Goal: Task Accomplishment & Management: Use online tool/utility

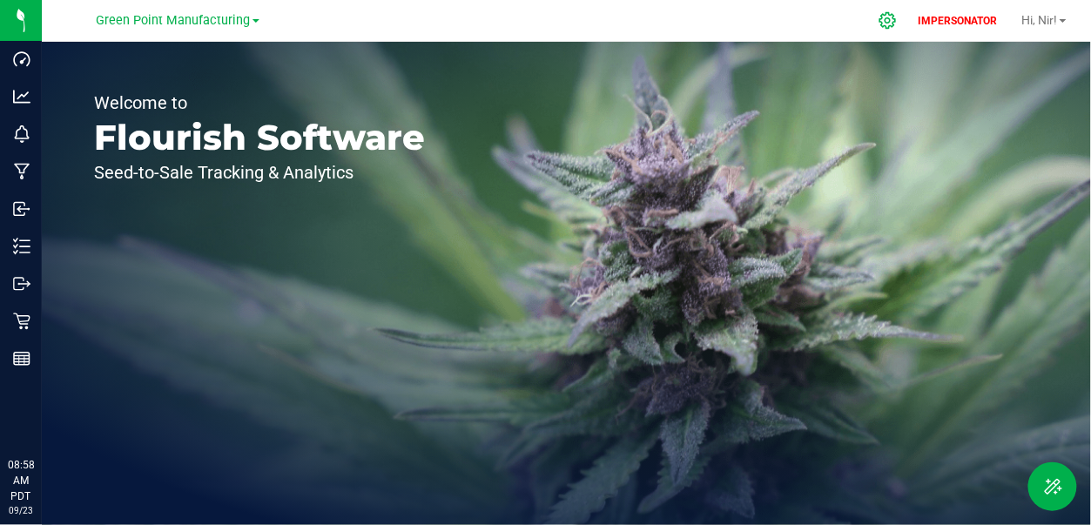
click at [882, 19] on icon at bounding box center [887, 20] width 18 height 18
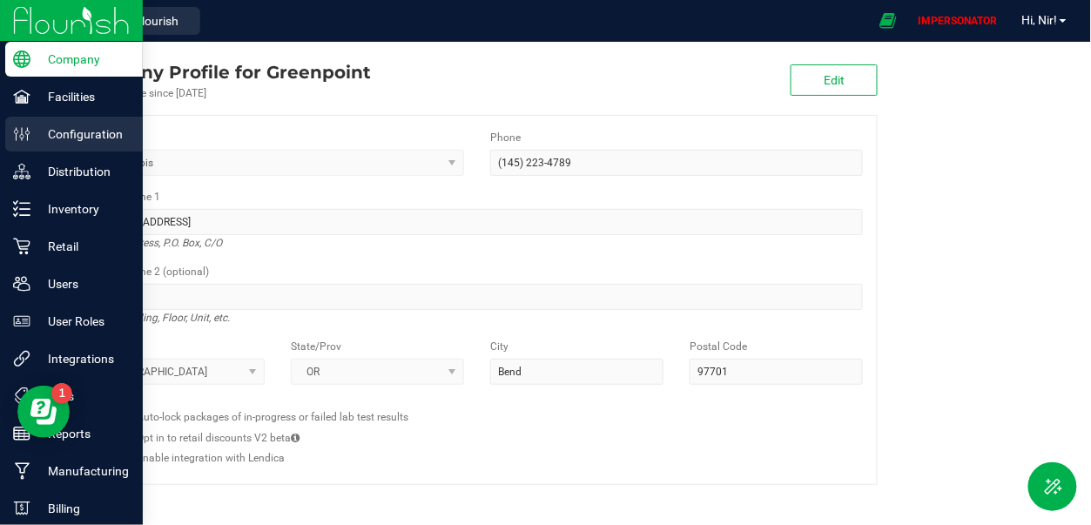
click at [50, 129] on p "Configuration" at bounding box center [82, 134] width 104 height 21
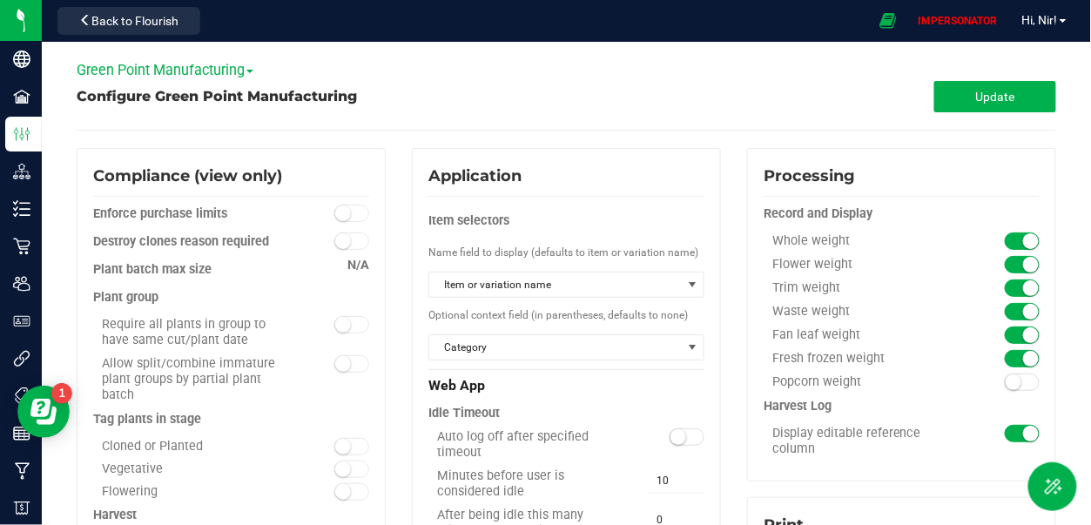
click at [184, 73] on span "Green Point Manufacturing" at bounding box center [165, 70] width 177 height 17
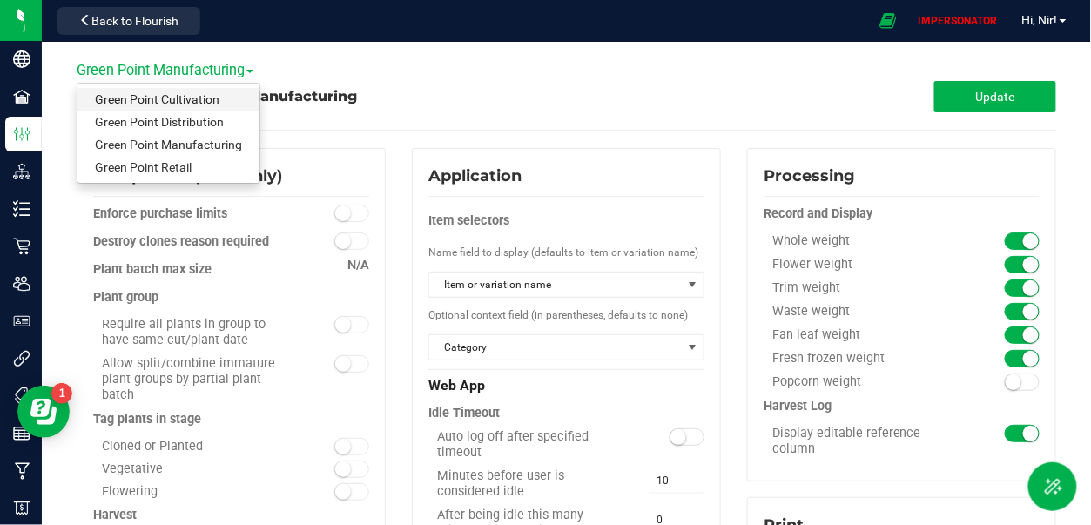
click at [184, 101] on link "Green Point Cultivation" at bounding box center [168, 99] width 182 height 23
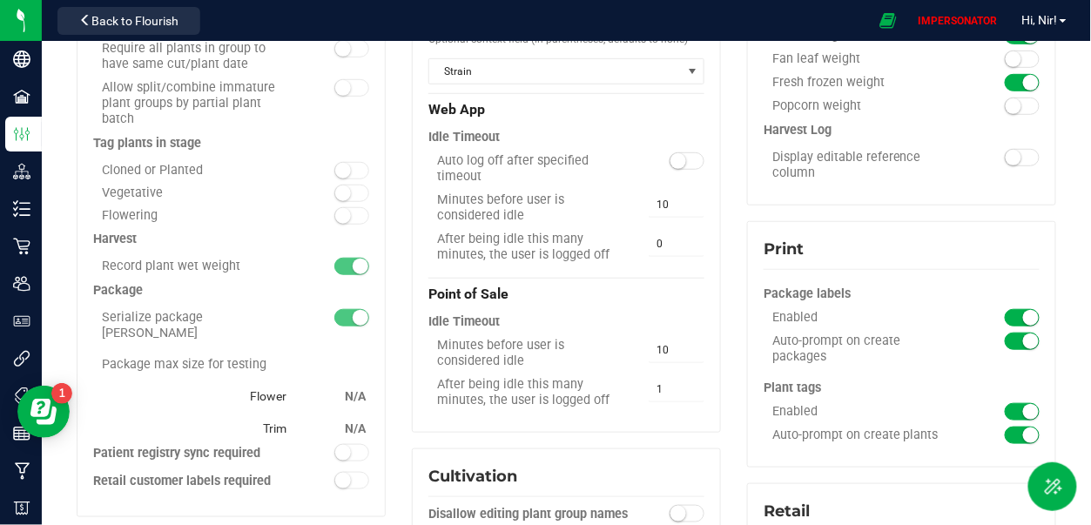
scroll to position [273, 0]
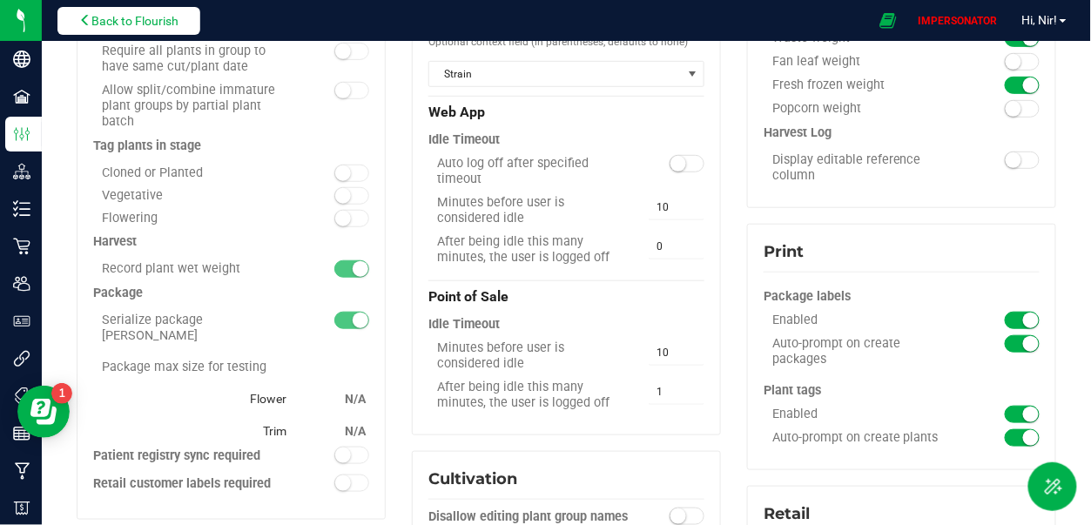
click at [154, 17] on span "Back to Flourish" at bounding box center [134, 21] width 87 height 14
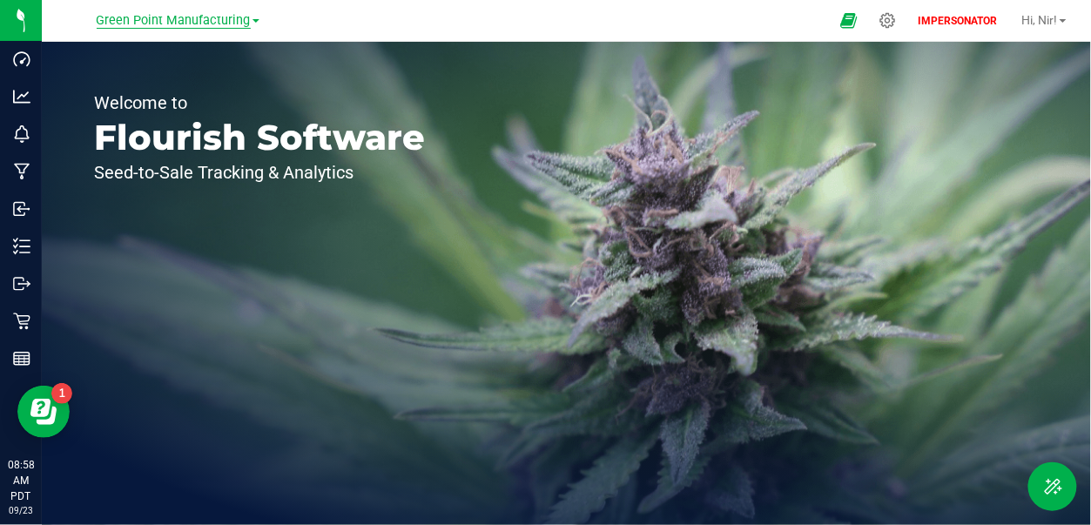
click at [178, 26] on span "Green Point Manufacturing" at bounding box center [174, 21] width 154 height 16
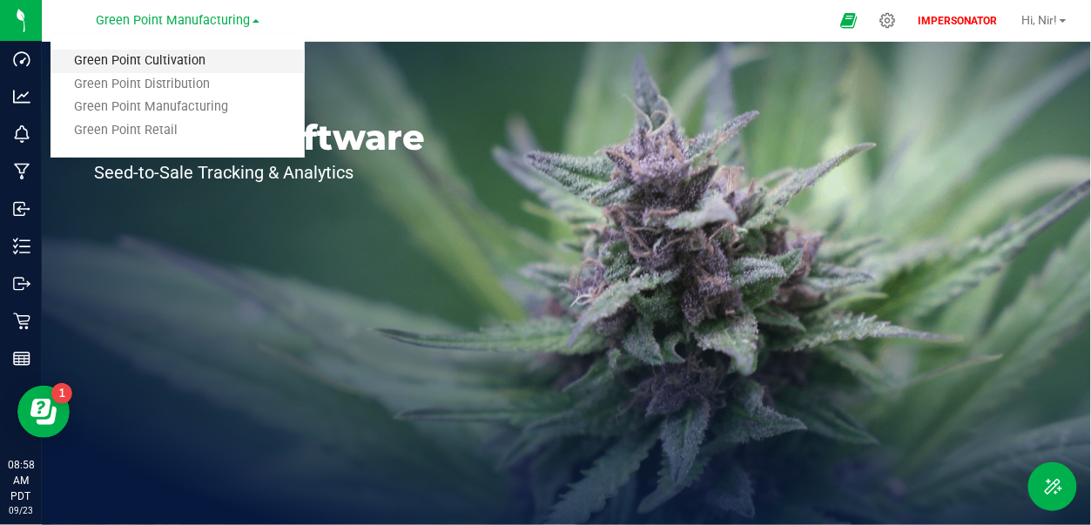
click at [193, 54] on link "Green Point Cultivation" at bounding box center [177, 61] width 254 height 23
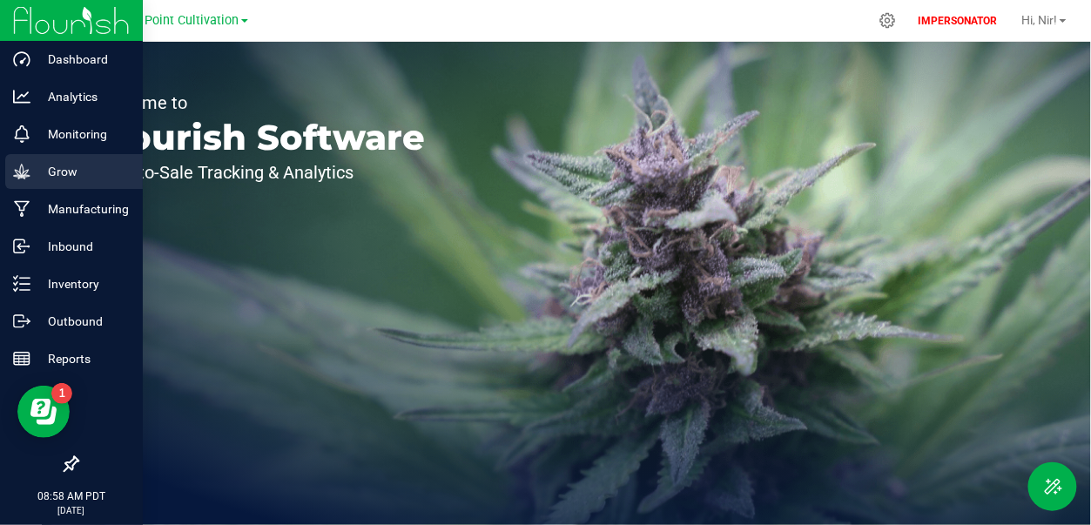
click at [25, 178] on icon at bounding box center [21, 171] width 17 height 17
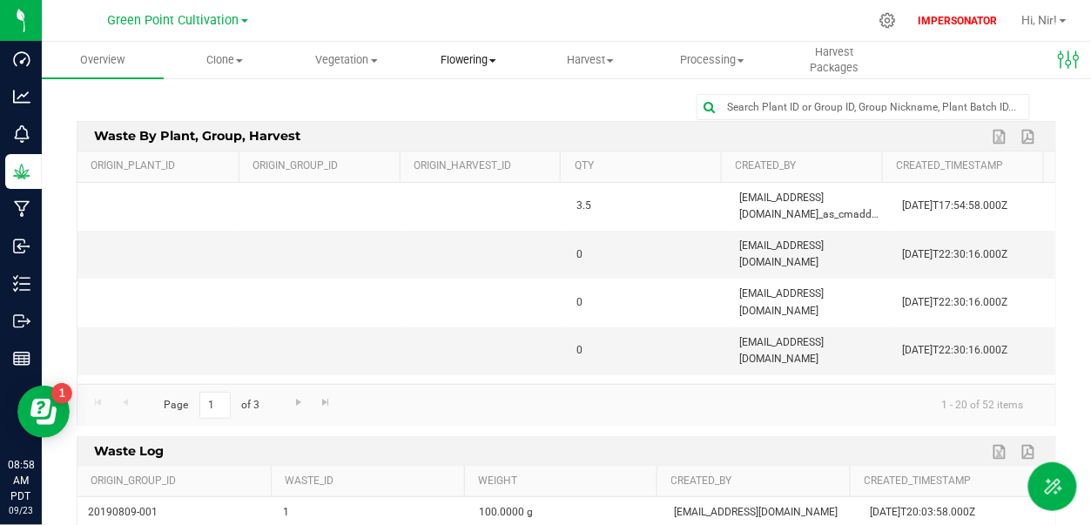
click at [477, 70] on uib-tab-heading "Flowering Create harvest Flowering groups Flowering plants Apply to plants" at bounding box center [468, 60] width 120 height 35
click at [472, 124] on span "Flowering groups" at bounding box center [479, 125] width 144 height 15
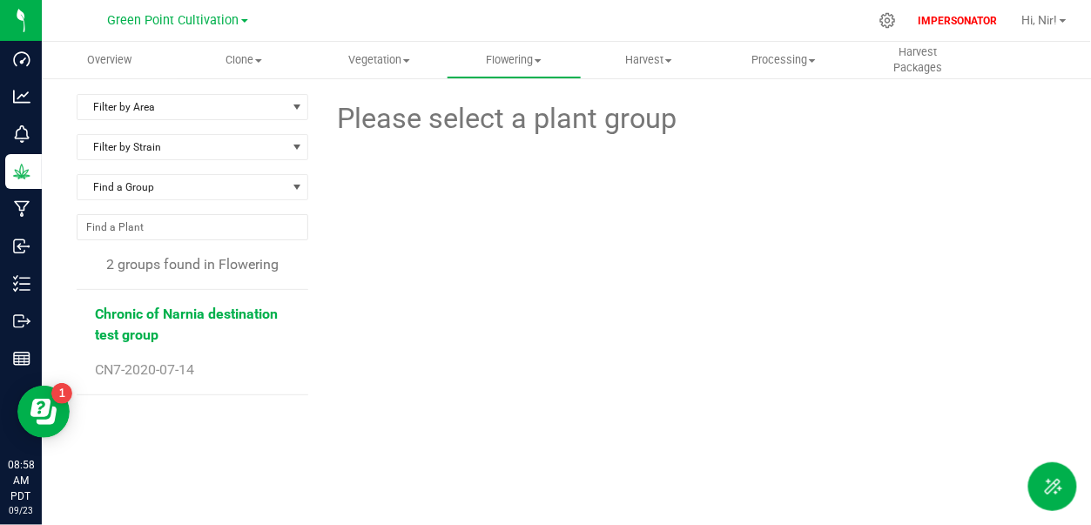
click at [215, 312] on span "Chronic of Narnia destination test group" at bounding box center [186, 323] width 183 height 37
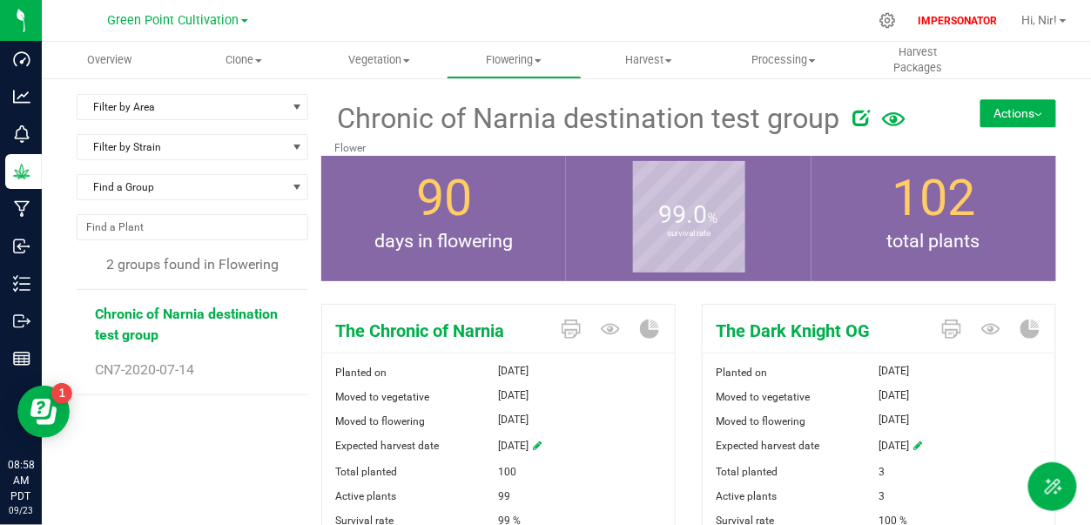
click at [1002, 115] on button "Actions" at bounding box center [1018, 113] width 76 height 28
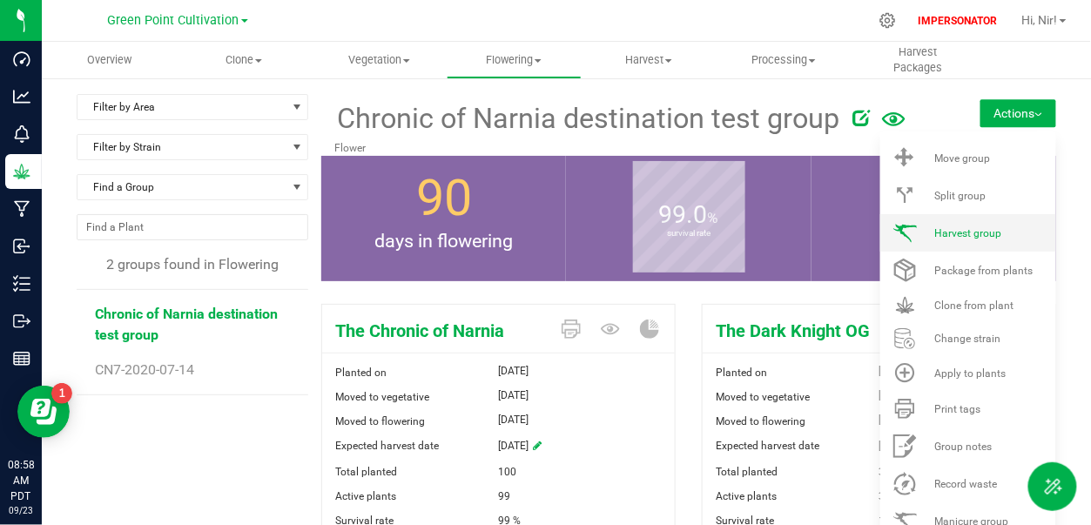
click at [971, 227] on span "Harvest group" at bounding box center [967, 233] width 67 height 12
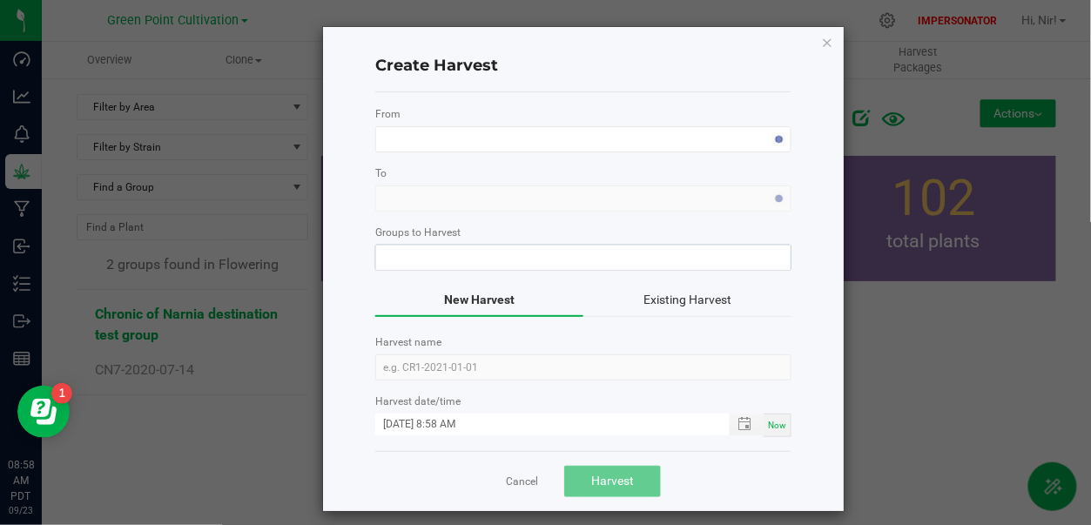
type input "Chronic of Narnia destination test group"
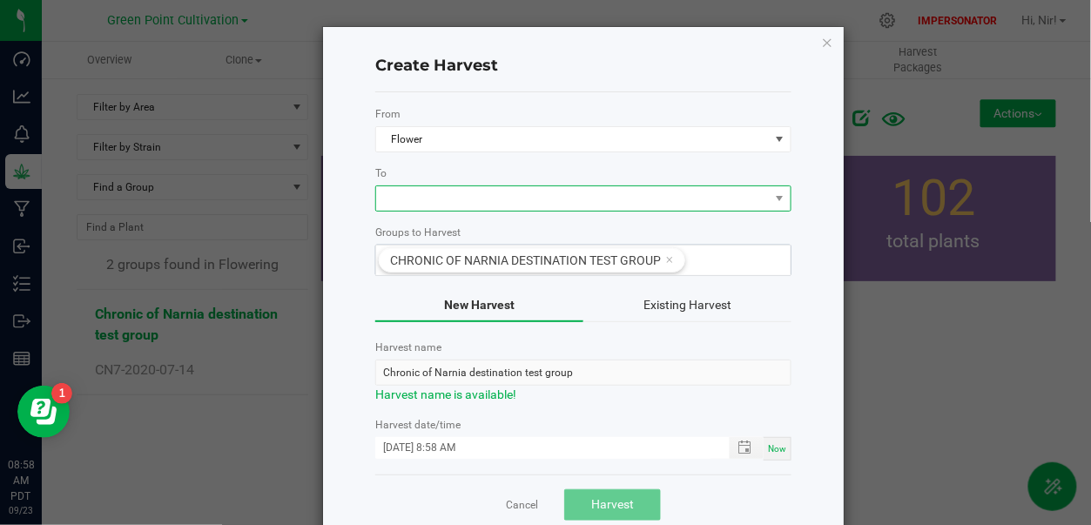
click at [576, 199] on span at bounding box center [572, 198] width 393 height 24
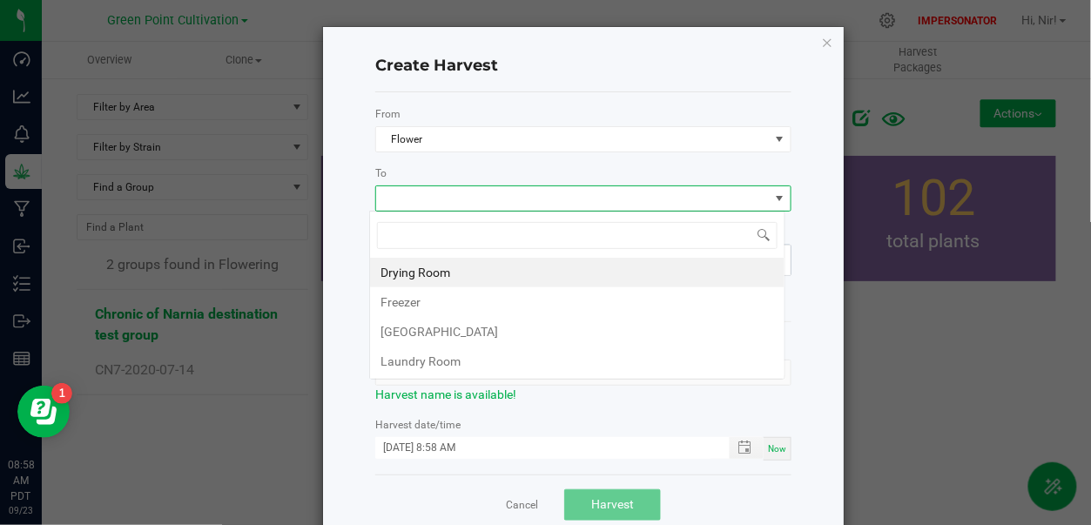
scroll to position [25, 416]
click at [490, 268] on li "Drying Room" at bounding box center [577, 273] width 414 height 30
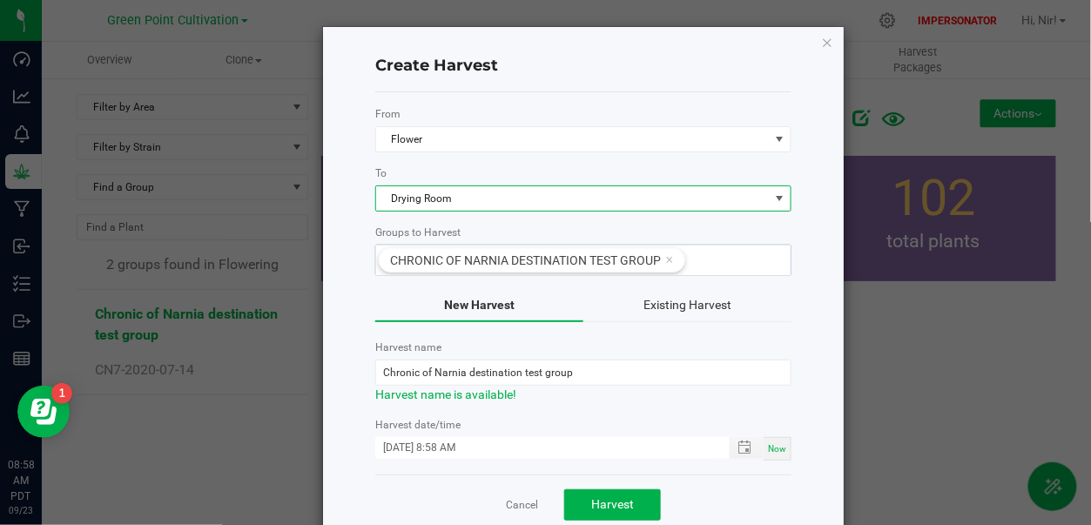
scroll to position [35, 0]
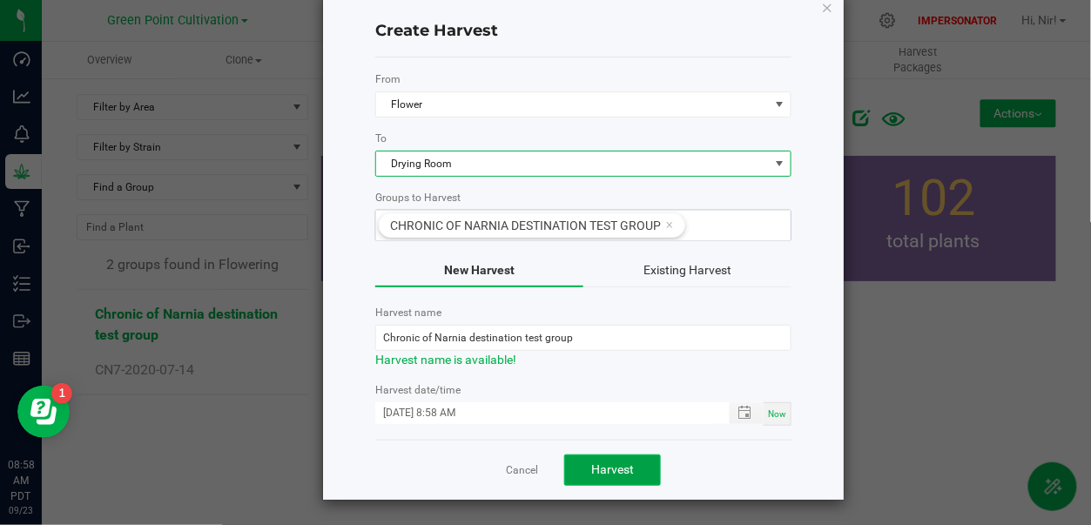
click at [611, 478] on button "Harvest" at bounding box center [612, 469] width 97 height 31
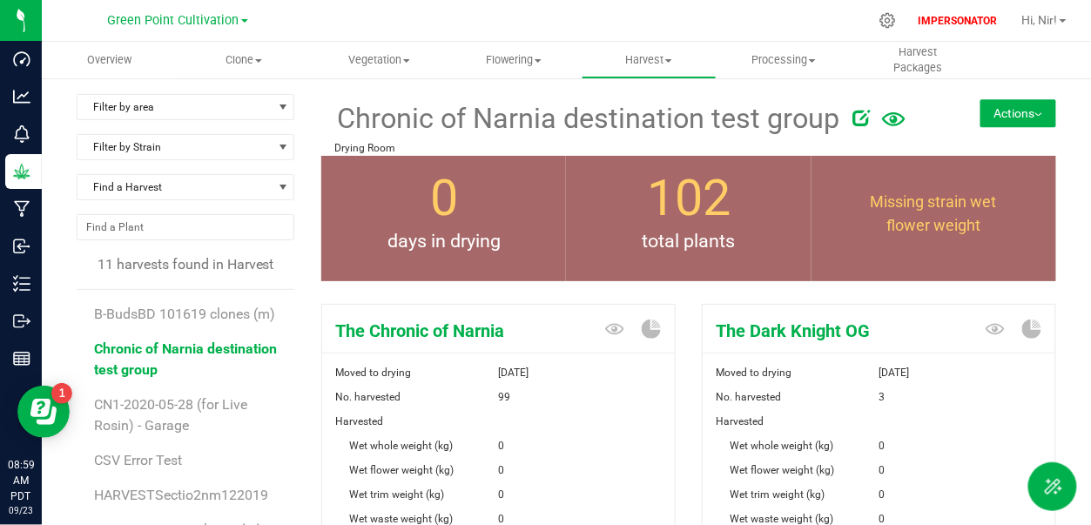
click at [744, 24] on div at bounding box center [590, 20] width 556 height 34
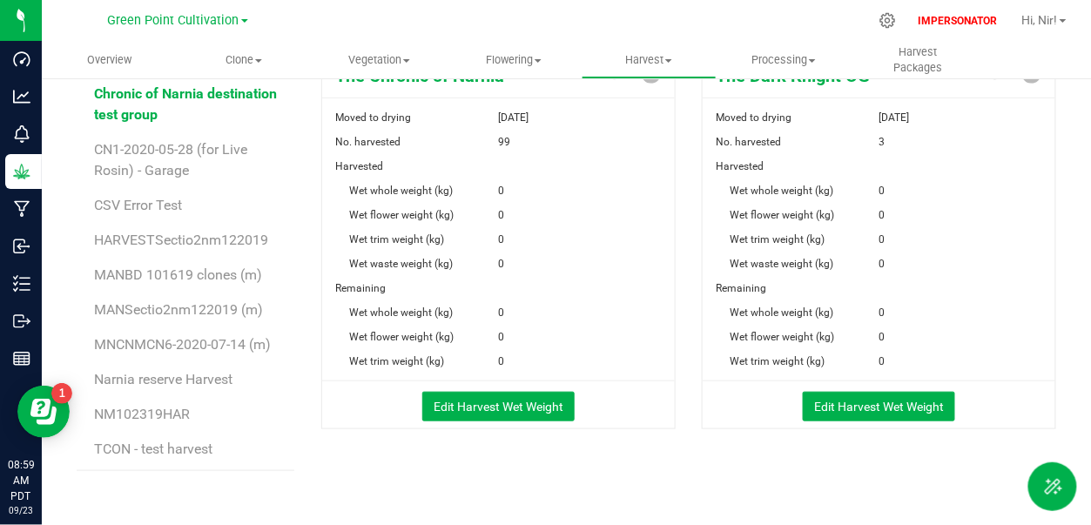
scroll to position [270, 0]
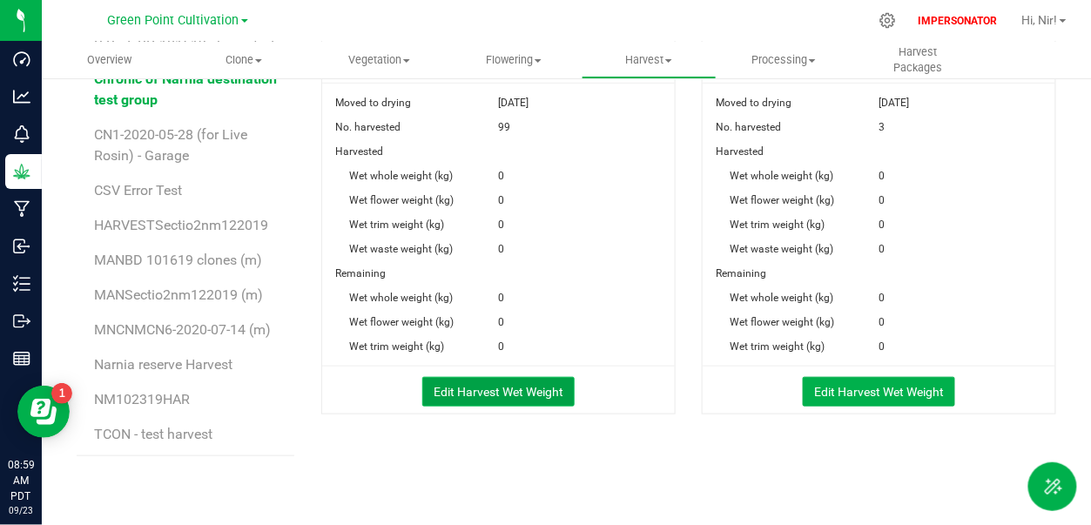
click at [480, 390] on button "Edit Harvest Wet Weight" at bounding box center [498, 392] width 152 height 30
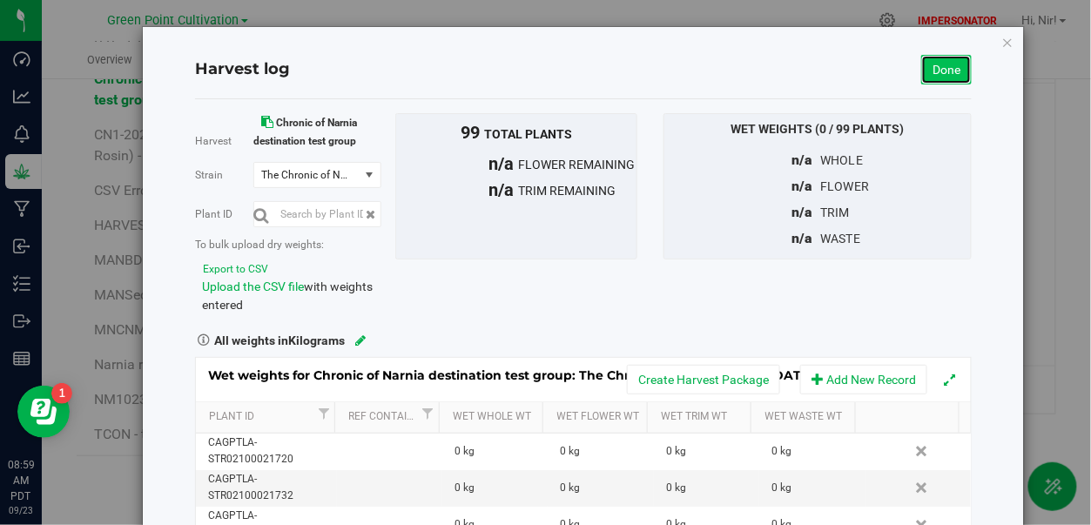
click at [951, 69] on link "Done" at bounding box center [946, 70] width 50 height 30
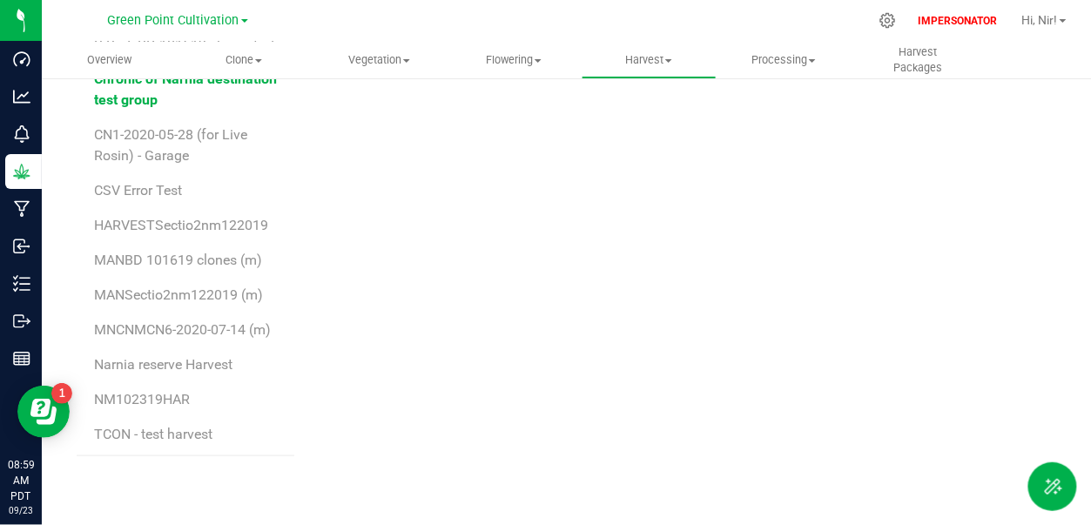
scroll to position [270, 0]
